Goal: Information Seeking & Learning: Learn about a topic

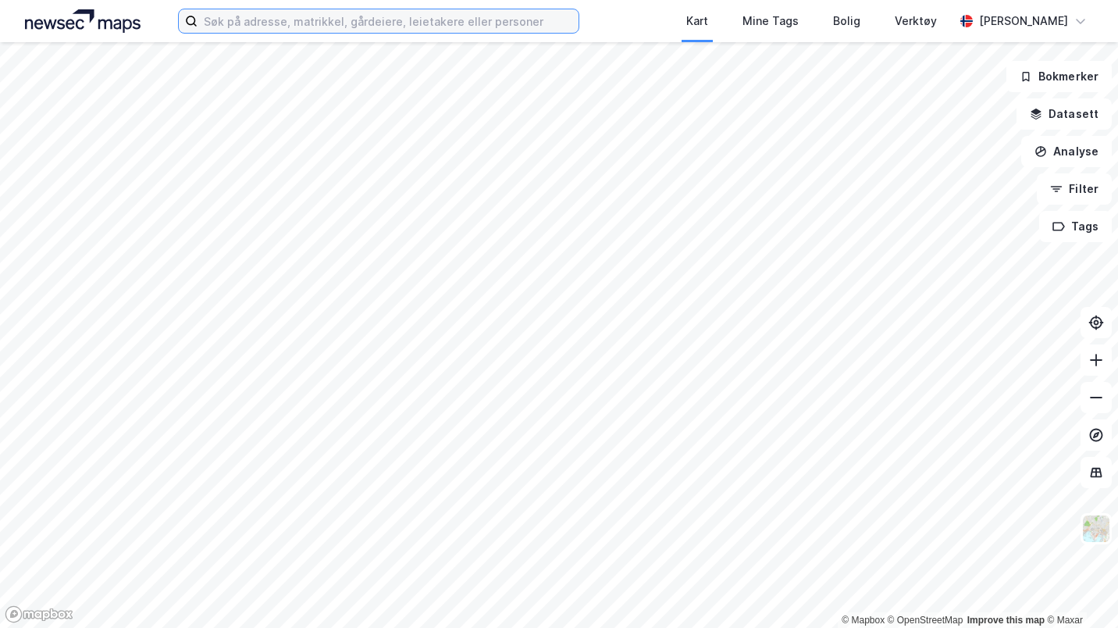
click at [561, 23] on input at bounding box center [388, 20] width 381 height 23
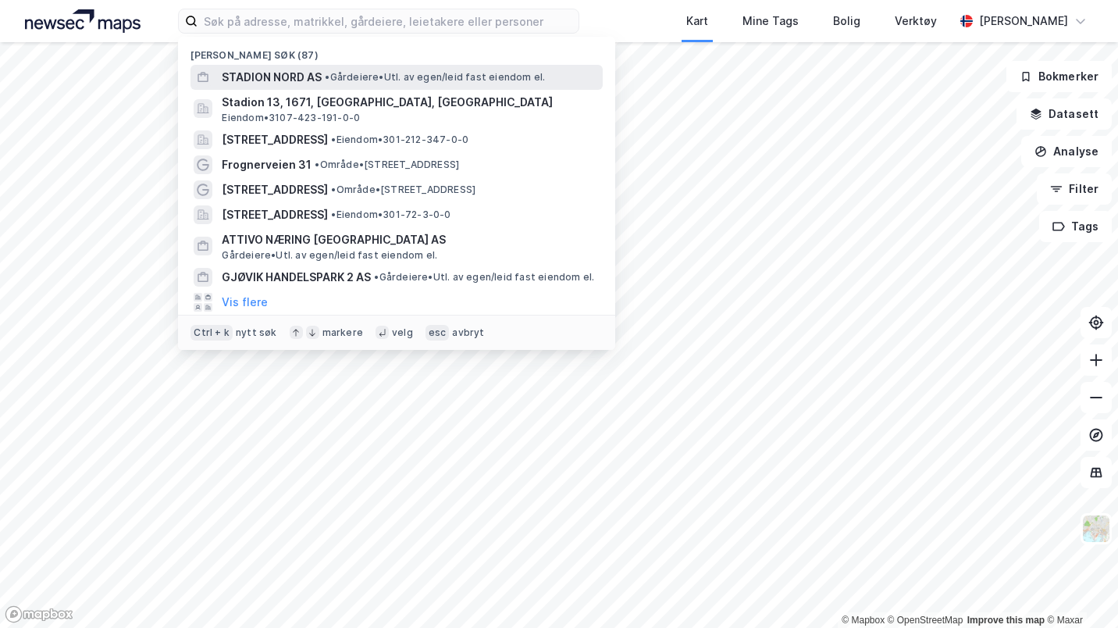
click at [479, 66] on div "STADION NORD AS • [PERSON_NAME]. av egen/leid fast eiendom el." at bounding box center [397, 77] width 412 height 25
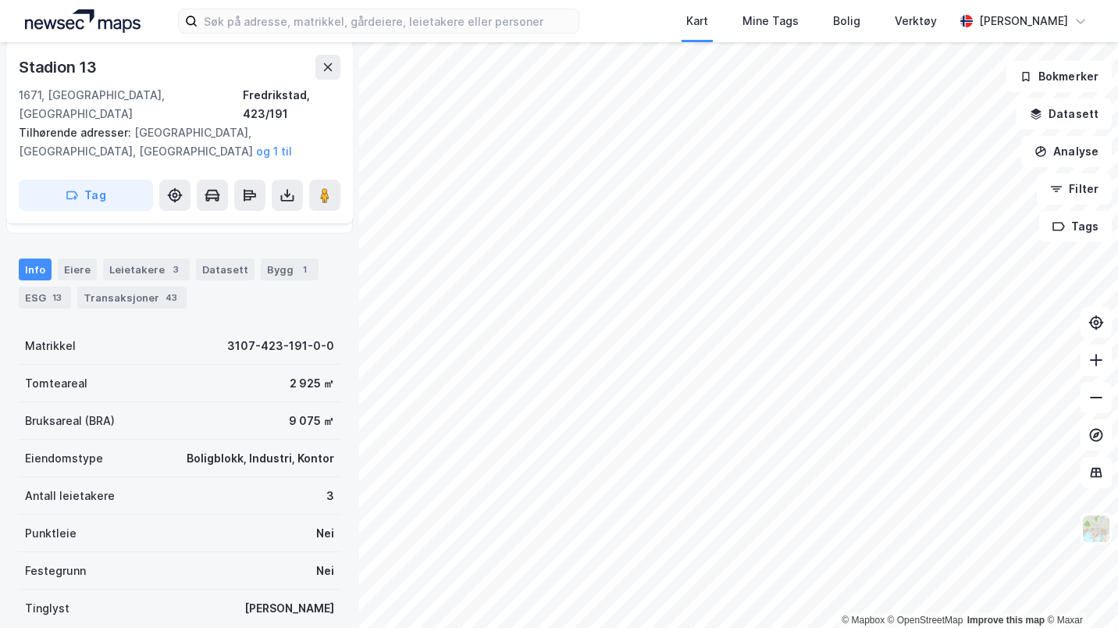
scroll to position [326, 0]
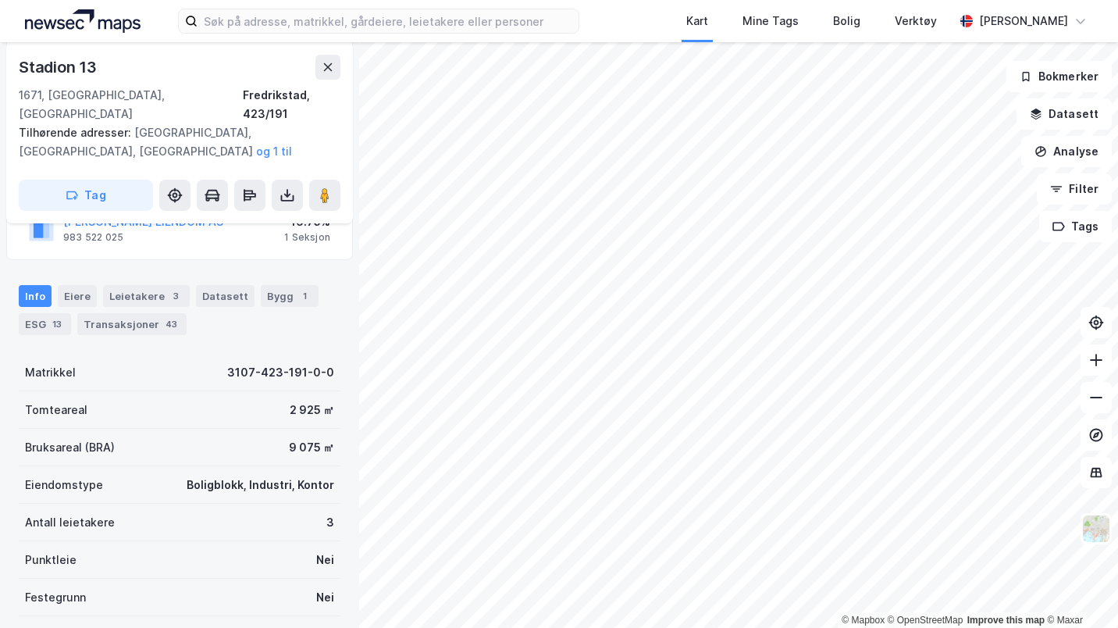
click at [275, 266] on div "Info [PERSON_NAME] 3 Datasett Bygg 1 ESG 13 Transaksjoner 43" at bounding box center [179, 303] width 359 height 75
click at [275, 285] on div "Bygg 1" at bounding box center [290, 296] width 58 height 22
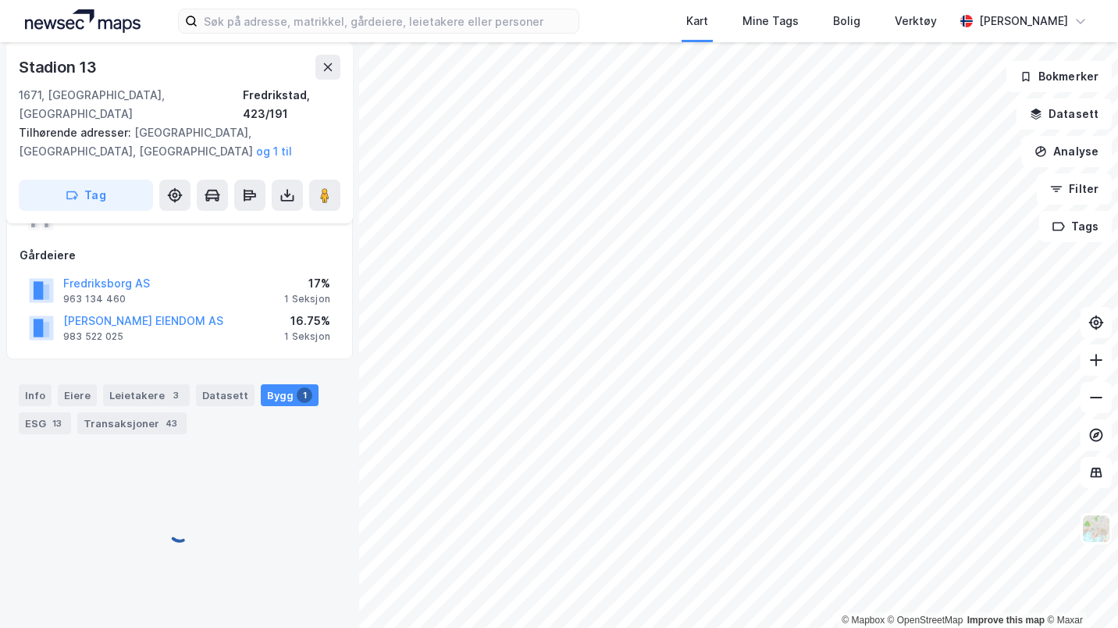
scroll to position [298, 0]
